Goal: Information Seeking & Learning: Learn about a topic

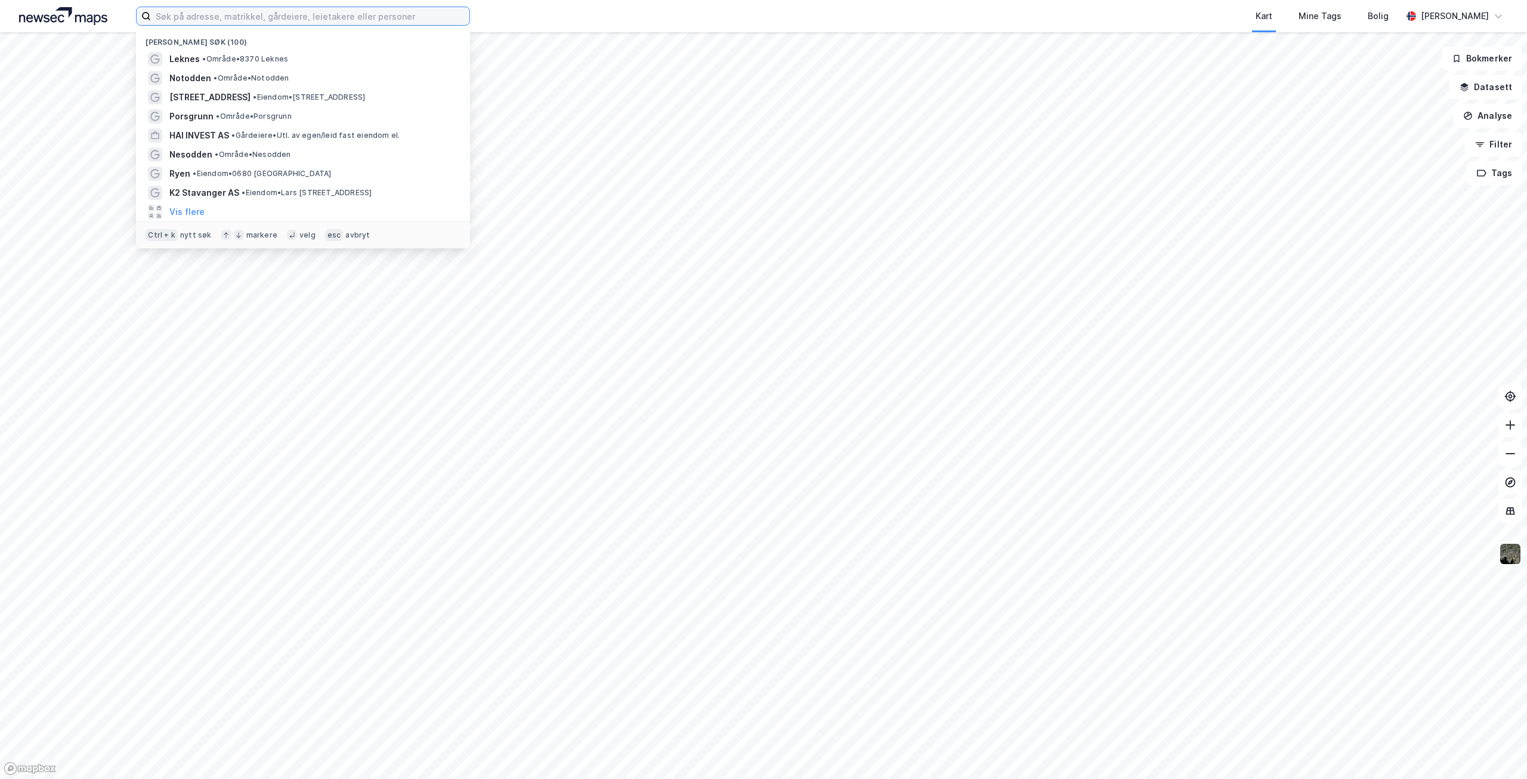
click at [232, 18] on input at bounding box center [310, 16] width 319 height 18
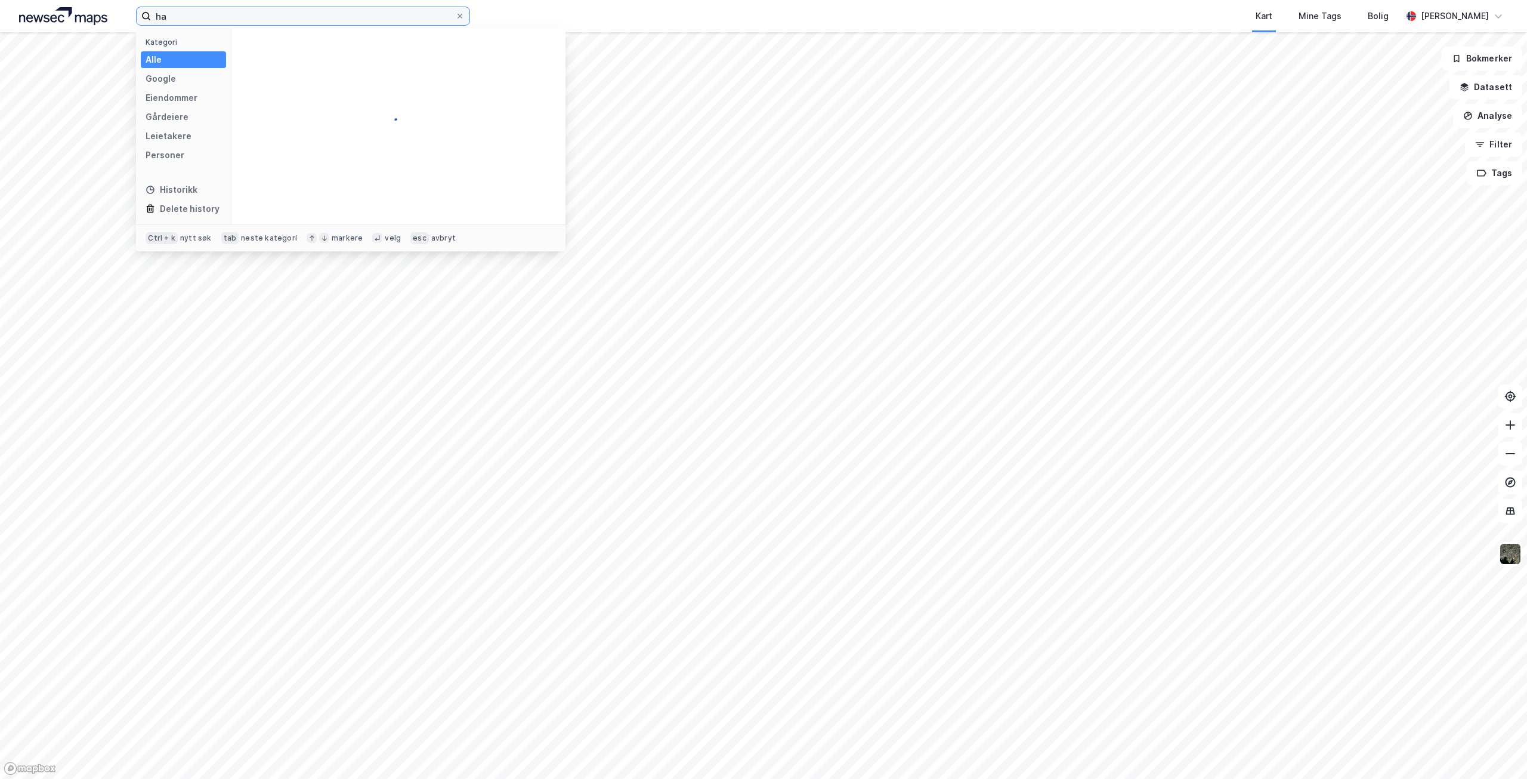
type input "h"
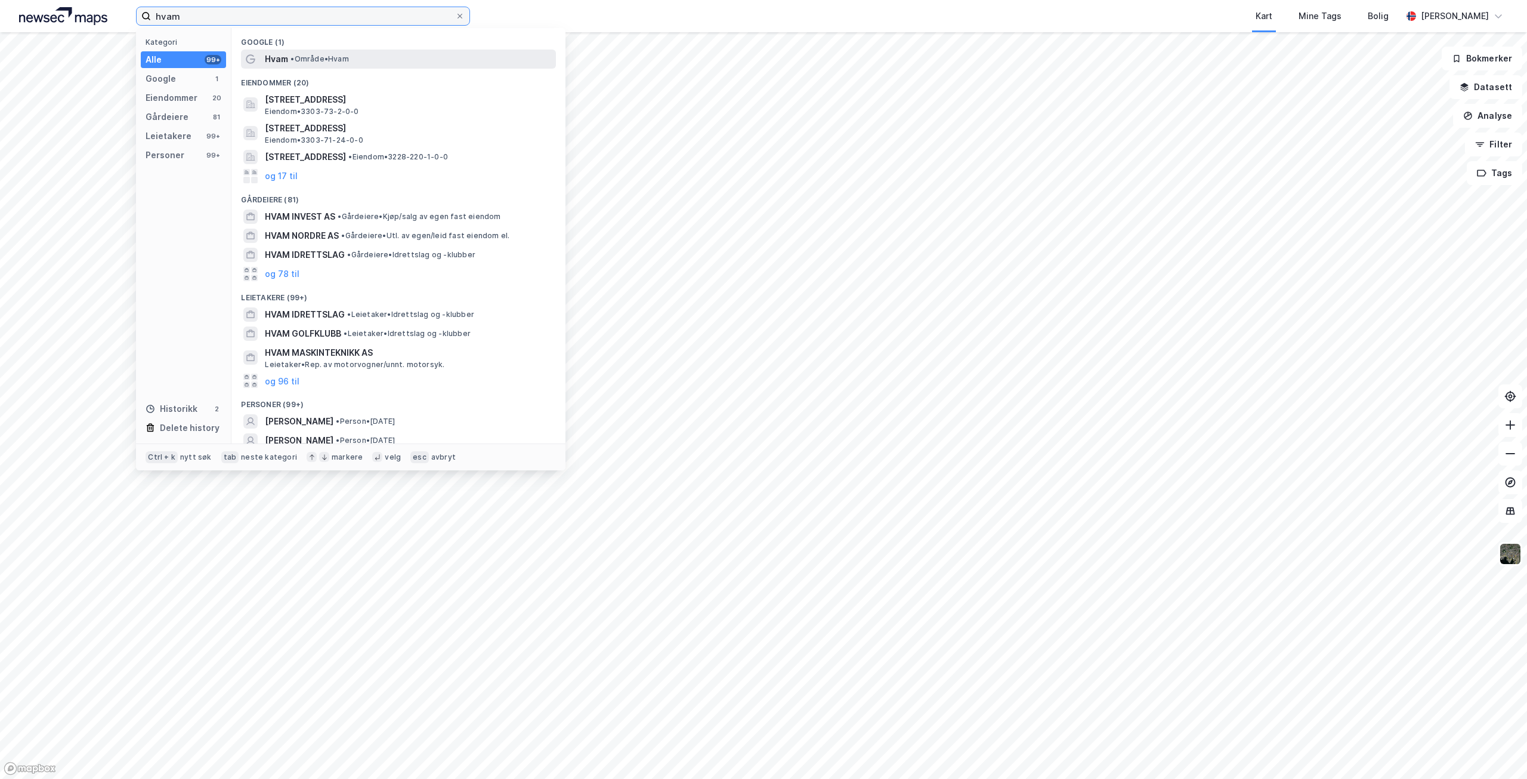
type input "hvam"
click at [323, 58] on span "• Område • Hvam" at bounding box center [320, 59] width 58 height 10
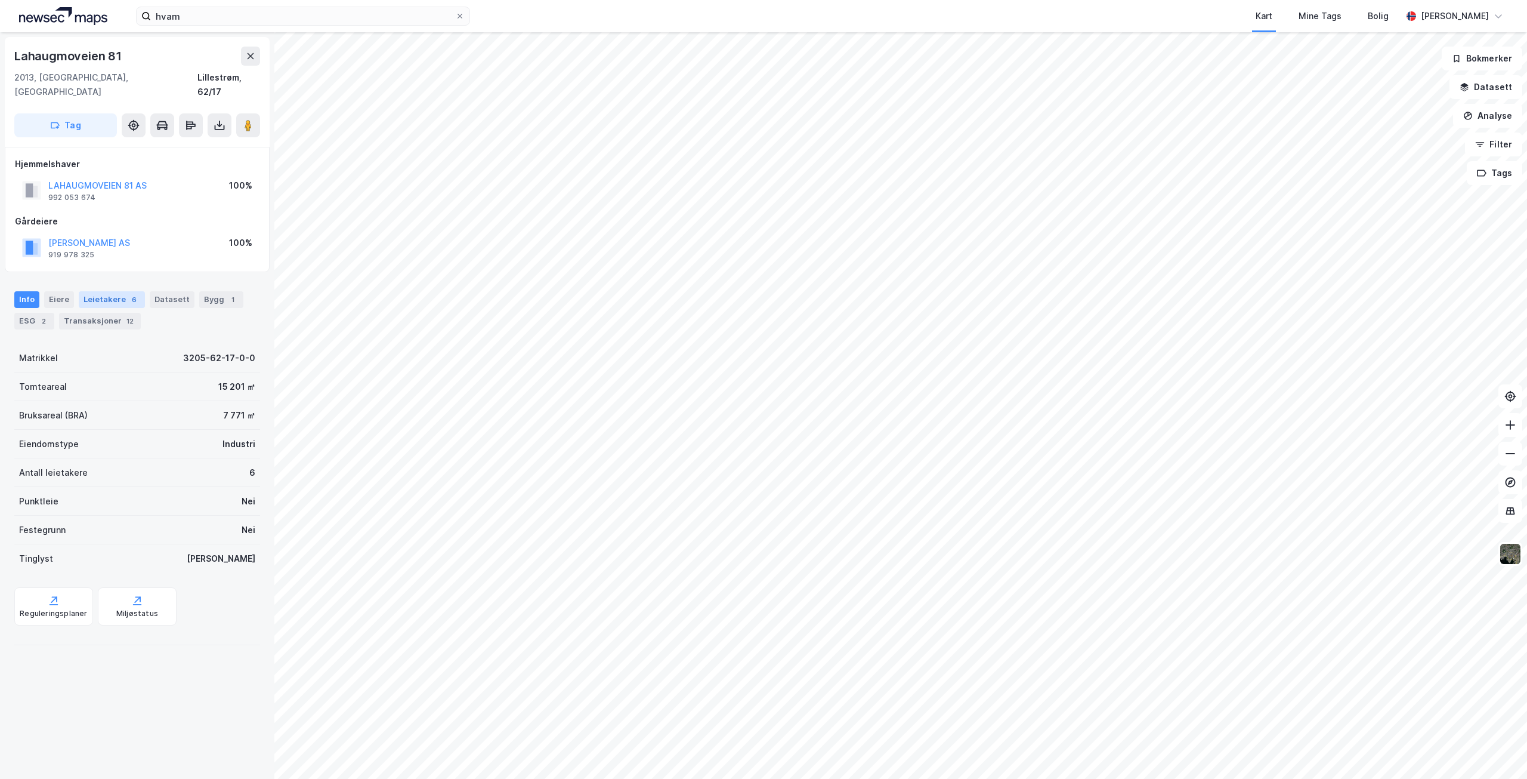
click at [110, 291] on div "Leietakere 6" at bounding box center [112, 299] width 66 height 17
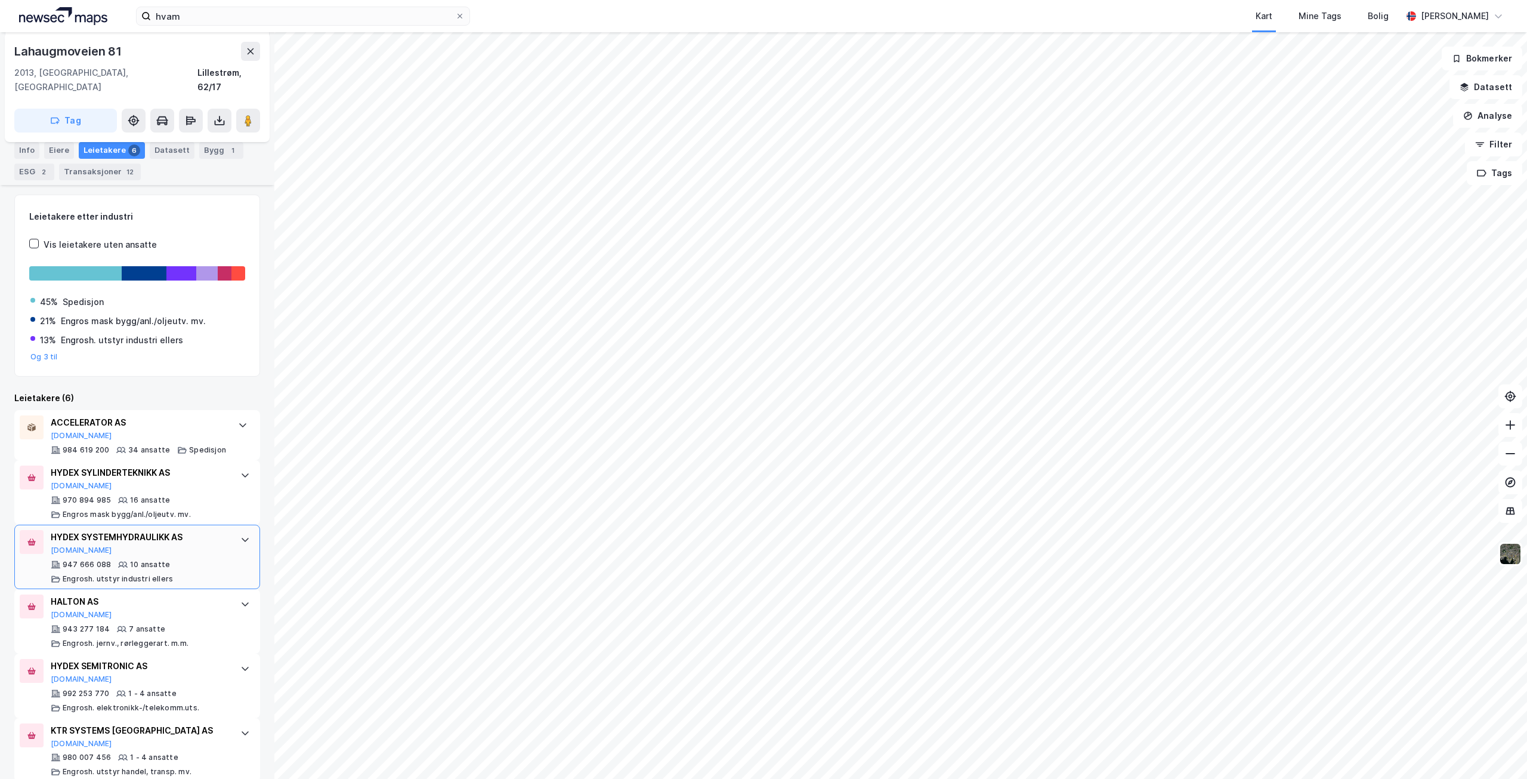
scroll to position [153, 0]
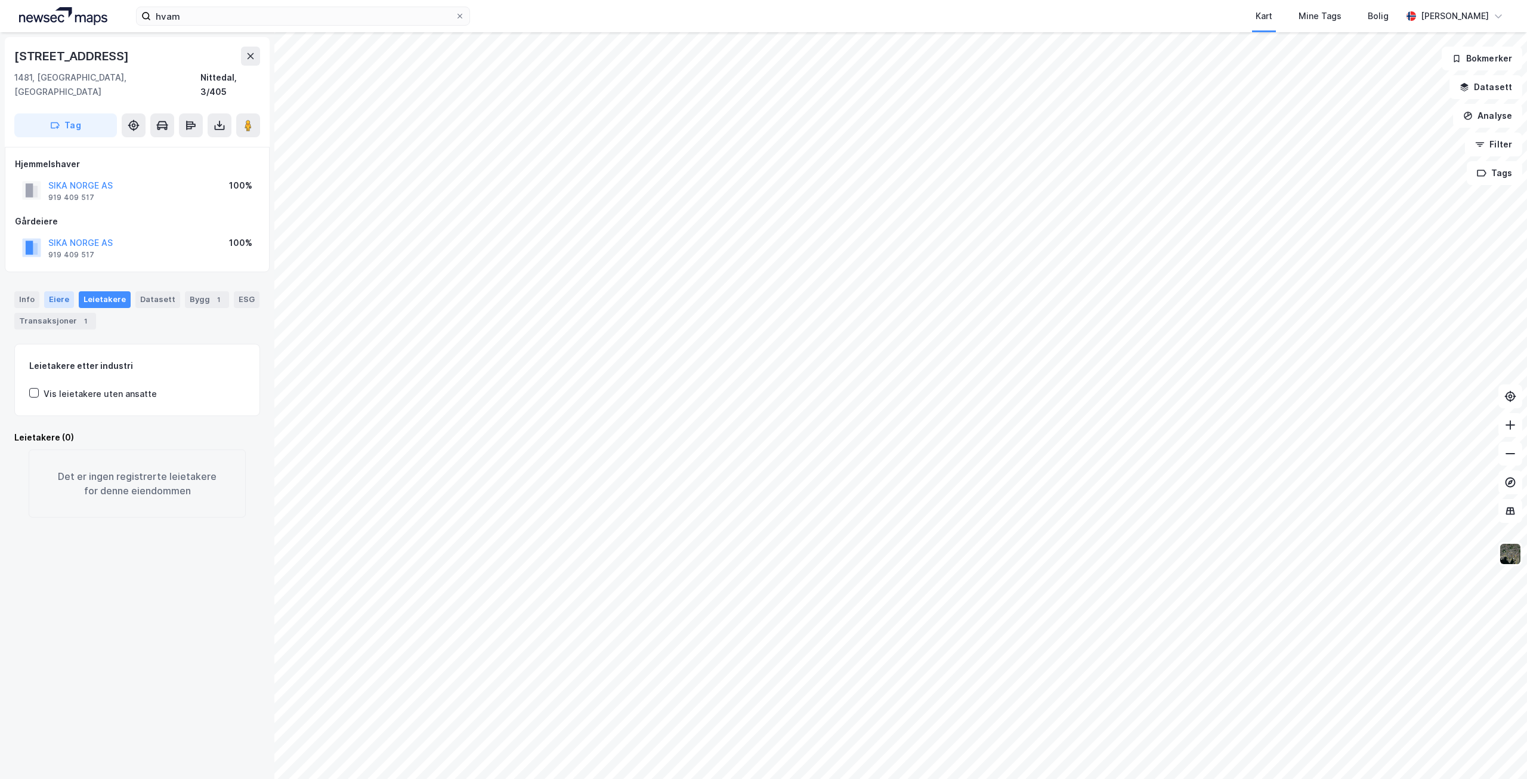
click at [64, 291] on div "Eiere" at bounding box center [59, 299] width 30 height 17
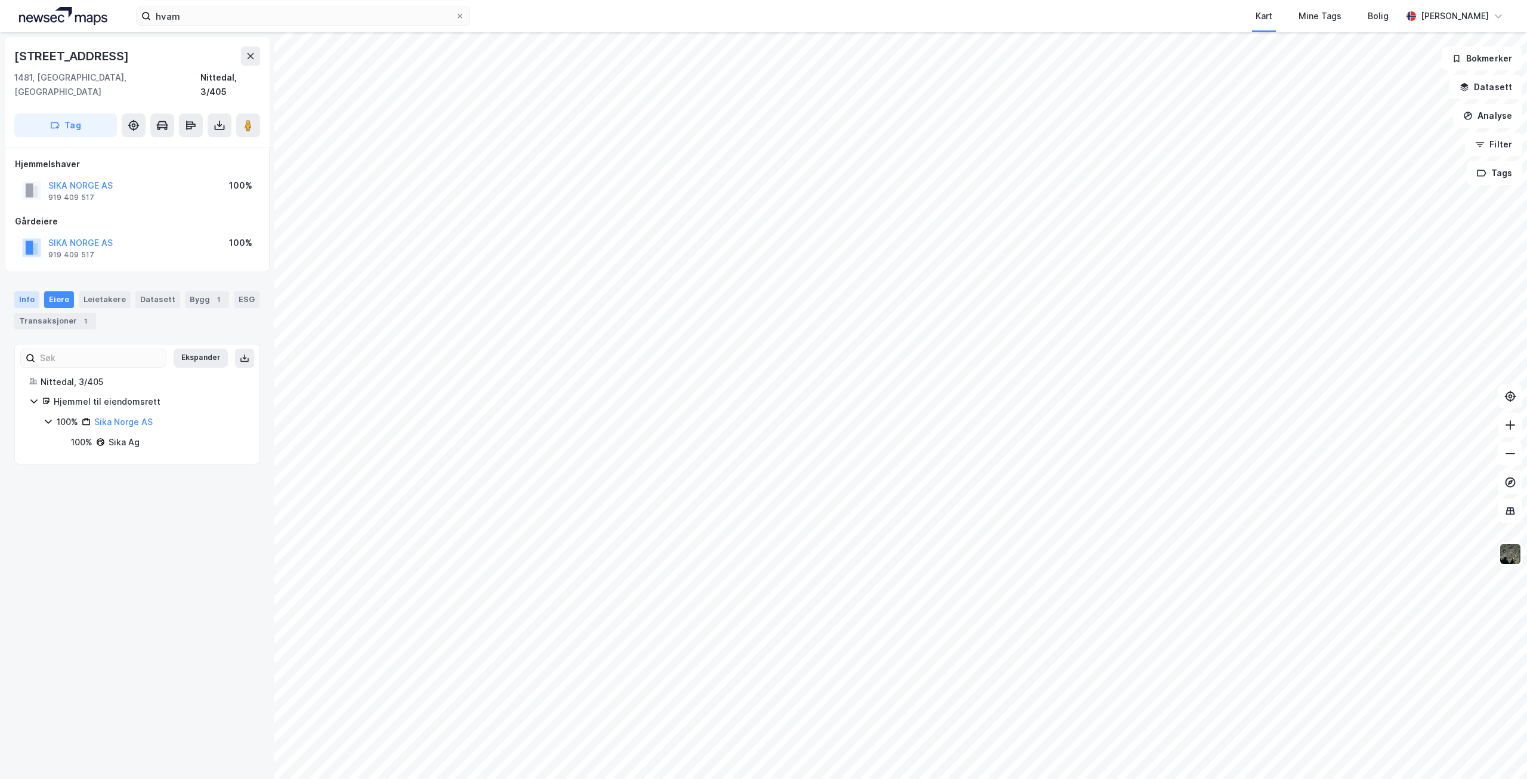
click at [21, 291] on div "Info" at bounding box center [26, 299] width 25 height 17
